Goal: Task Accomplishment & Management: Use online tool/utility

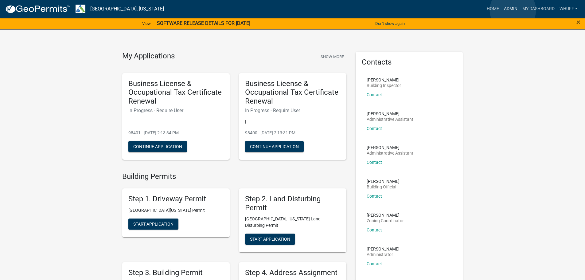
click at [512, 10] on link "Admin" at bounding box center [510, 9] width 18 height 12
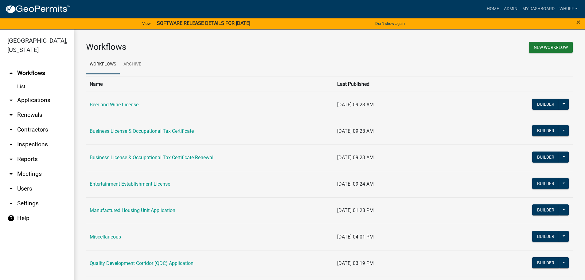
click at [42, 93] on link "arrow_drop_down Applications" at bounding box center [37, 100] width 74 height 15
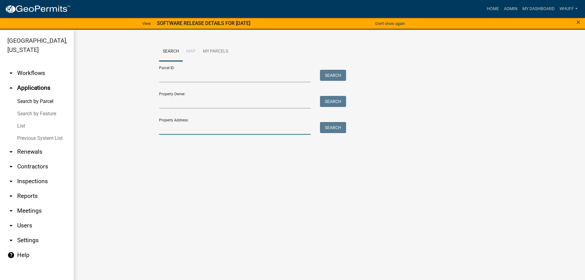
click at [210, 128] on input "Property Address:" at bounding box center [235, 128] width 152 height 13
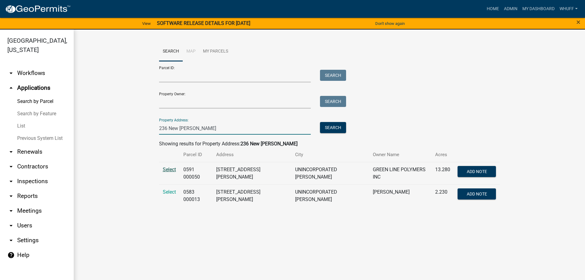
type input "236 New Hutchinson"
click at [171, 169] on span "Select" at bounding box center [169, 169] width 13 height 6
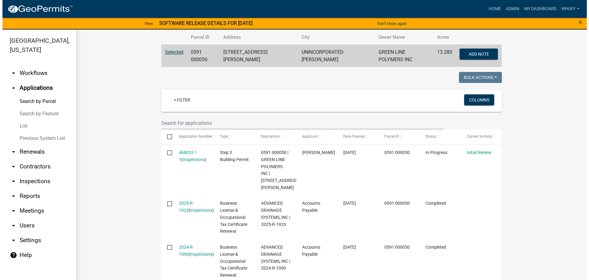
scroll to position [123, 0]
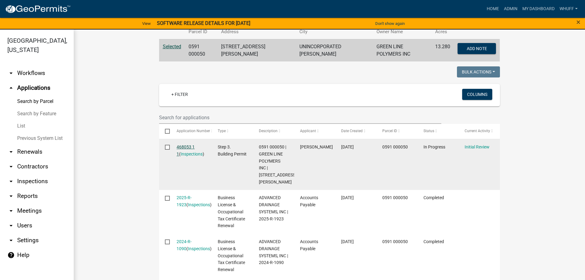
click at [188, 145] on link "468053 1 1" at bounding box center [185, 150] width 18 height 12
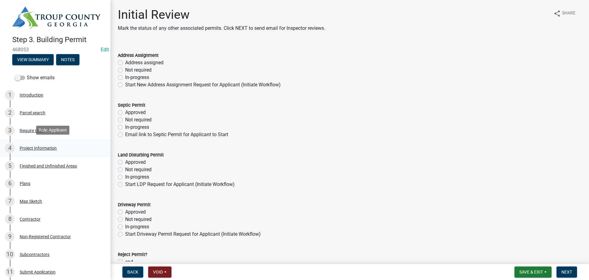
click at [46, 146] on div "Project Information" at bounding box center [38, 148] width 37 height 4
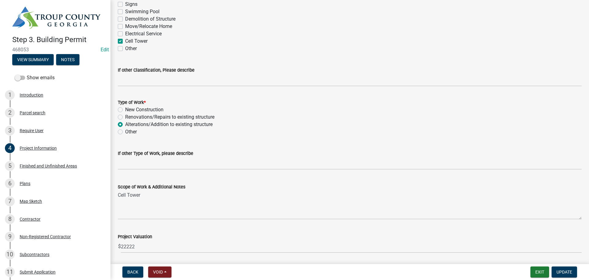
scroll to position [573, 0]
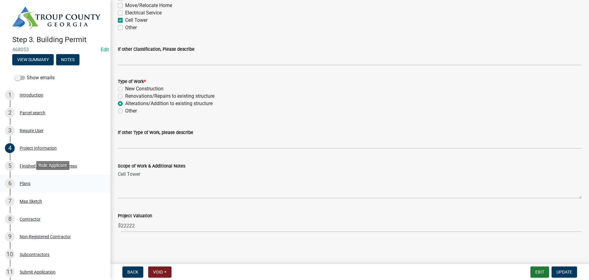
click at [39, 180] on div "6 Plans" at bounding box center [53, 183] width 96 height 10
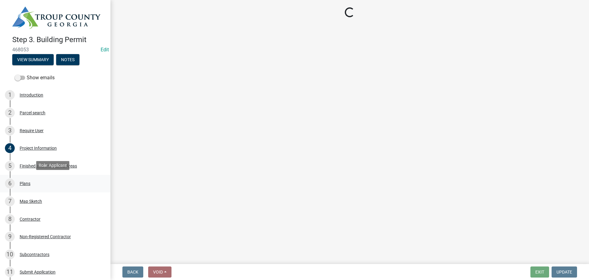
scroll to position [0, 0]
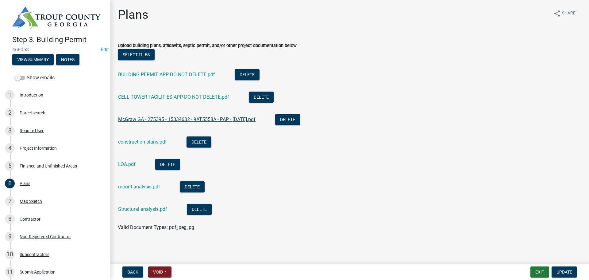
click at [173, 121] on link "McGraw GA - 275395 - 15334632 - 9AT5558A - PAP - 07-17-25.pdf" at bounding box center [186, 119] width 137 height 6
click at [142, 141] on link "construction plans.pdf" at bounding box center [142, 142] width 49 height 6
click at [142, 99] on link "CELL TOWER FACILITIES APP-DO NOT DELETE.pdf" at bounding box center [173, 97] width 111 height 6
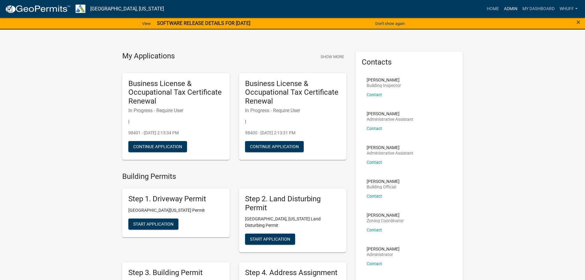
click at [506, 8] on link "Admin" at bounding box center [510, 9] width 18 height 12
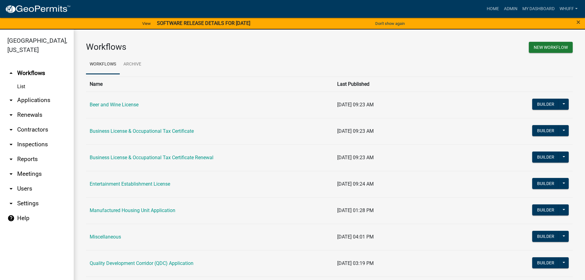
click at [39, 93] on link "arrow_drop_down Applications" at bounding box center [37, 100] width 74 height 15
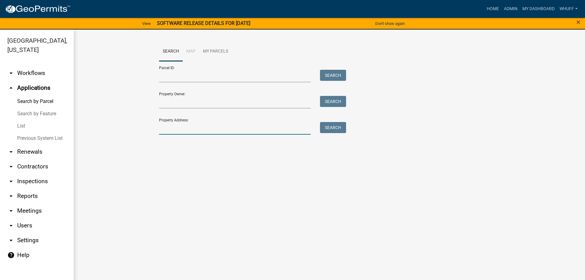
click at [210, 130] on input "Property Address:" at bounding box center [235, 128] width 152 height 13
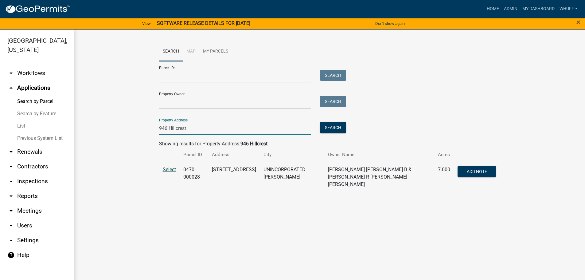
type input "946 Hillcrest"
click at [168, 169] on span "Select" at bounding box center [169, 169] width 13 height 6
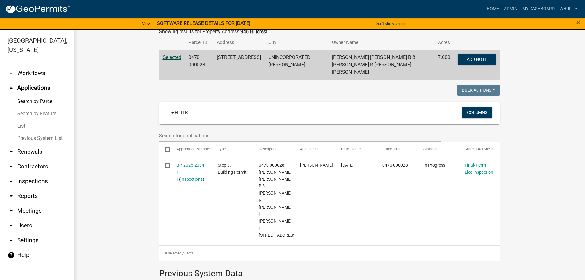
scroll to position [123, 0]
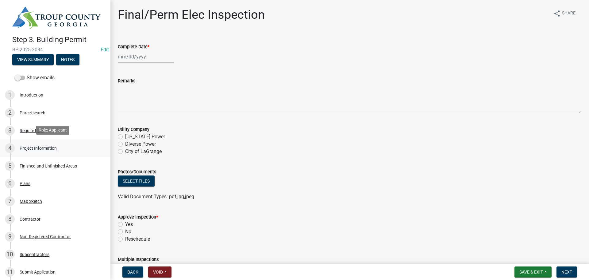
click at [36, 146] on div "Project Information" at bounding box center [38, 148] width 37 height 4
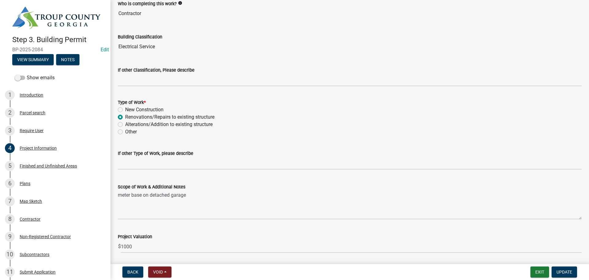
scroll to position [481, 0]
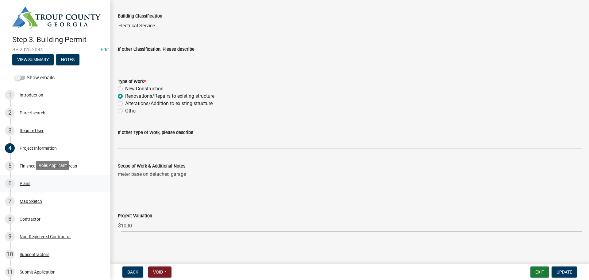
click at [26, 183] on div "Plans" at bounding box center [25, 183] width 11 height 4
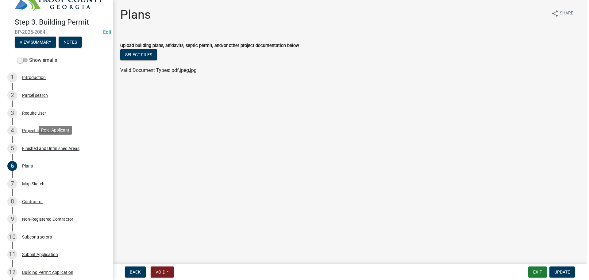
scroll to position [0, 0]
